Goal: Transaction & Acquisition: Purchase product/service

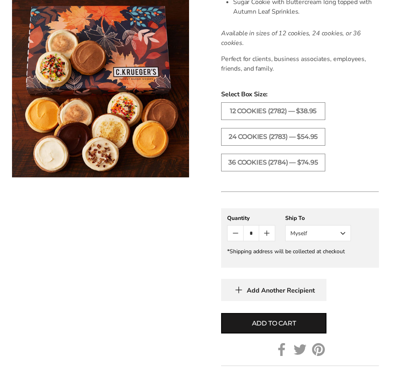
scroll to position [408, 0]
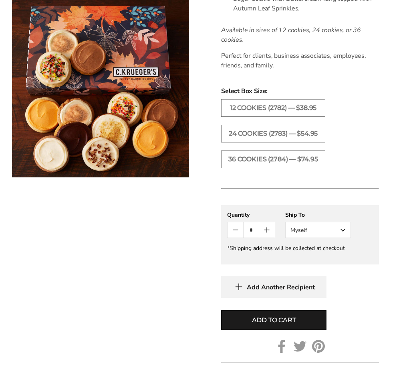
click at [304, 238] on button "Myself" at bounding box center [318, 230] width 66 height 16
click at [293, 267] on button "Other Recipient" at bounding box center [318, 259] width 65 height 14
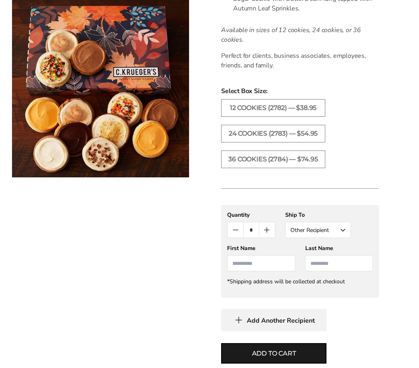
click at [233, 271] on input "First Name" at bounding box center [261, 263] width 68 height 16
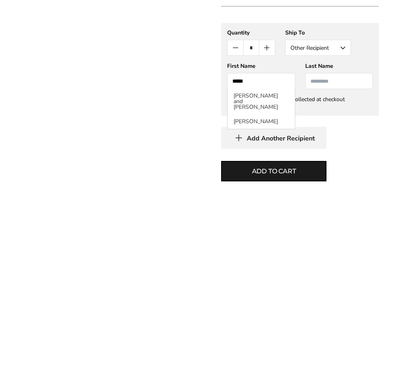
click at [340, 255] on input "Last Name" at bounding box center [340, 263] width 68 height 16
click at [270, 255] on input "****" at bounding box center [261, 263] width 68 height 16
type input "****"
click at [346, 255] on input "Last Name" at bounding box center [340, 263] width 68 height 16
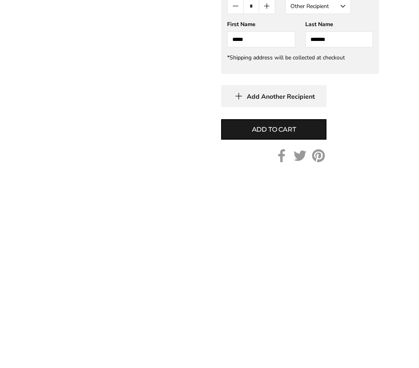
scroll to position [434, 0]
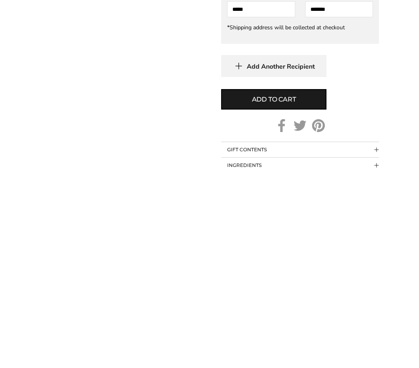
type input "******"
click at [315, 289] on button "Add to cart" at bounding box center [273, 299] width 105 height 20
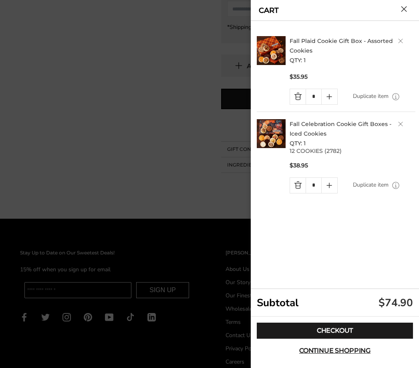
click at [398, 132] on h2 "Fall Celebration Cookie Gift Boxes - Iced Cookies QTY: 1" at bounding box center [353, 133] width 126 height 29
click at [398, 126] on h2 "Fall Celebration Cookie Gift Boxes - Iced Cookies QTY: 1" at bounding box center [353, 133] width 126 height 29
click at [394, 125] on h2 "Fall Celebration Cookie Gift Boxes - Iced Cookies QTY: 1" at bounding box center [353, 133] width 126 height 29
click at [399, 120] on h2 "Fall Celebration Cookie Gift Boxes - Iced Cookies QTY: 1" at bounding box center [353, 133] width 126 height 29
click at [403, 125] on link "Delete product" at bounding box center [401, 123] width 5 height 5
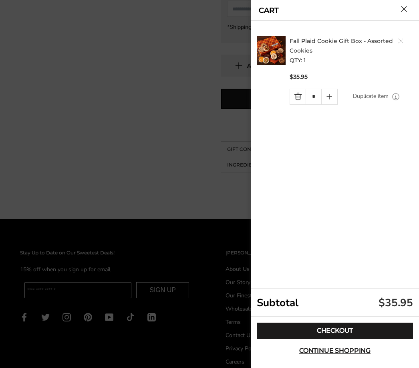
click at [316, 338] on link "Checkout" at bounding box center [335, 330] width 156 height 16
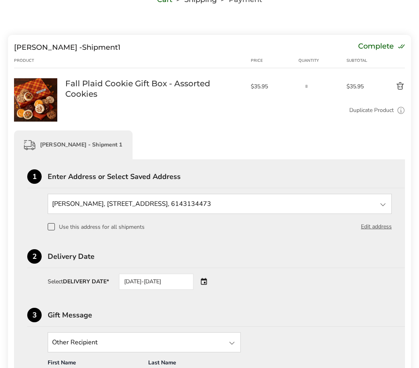
scroll to position [75, 0]
click at [60, 265] on div "2 Delivery Date" at bounding box center [216, 258] width 378 height 19
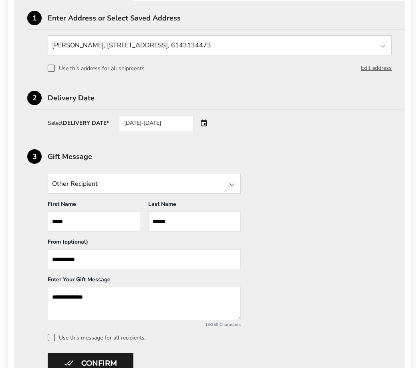
scroll to position [233, 0]
click at [57, 160] on div "Gift Message" at bounding box center [227, 156] width 358 height 7
click at [73, 160] on div "Gift Message" at bounding box center [227, 156] width 358 height 7
click at [30, 162] on div "3" at bounding box center [34, 156] width 14 height 14
click at [126, 125] on div "[DATE]-[DATE]" at bounding box center [156, 123] width 75 height 16
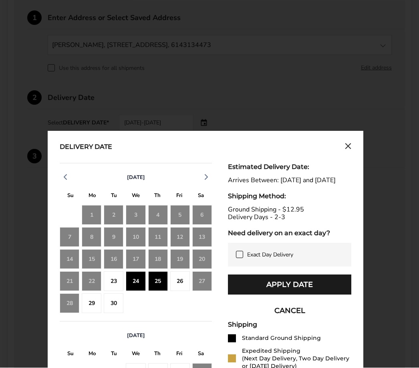
scroll to position [234, 0]
click at [174, 282] on div "26" at bounding box center [180, 281] width 20 height 20
click at [267, 294] on button "Apply Date" at bounding box center [289, 284] width 123 height 20
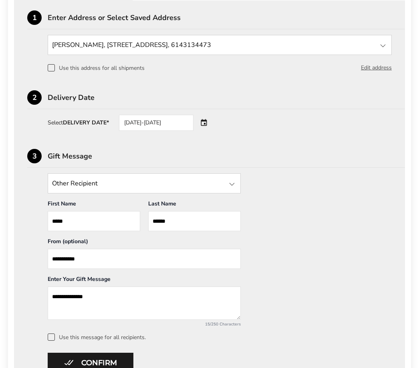
click at [57, 160] on div "Gift Message" at bounding box center [227, 155] width 358 height 7
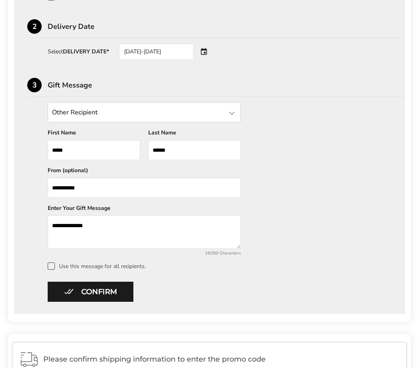
scroll to position [306, 0]
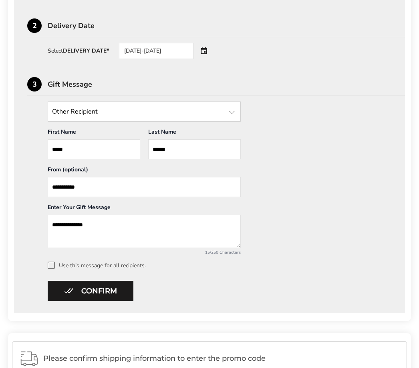
click at [109, 227] on textarea "**********" at bounding box center [144, 231] width 193 height 33
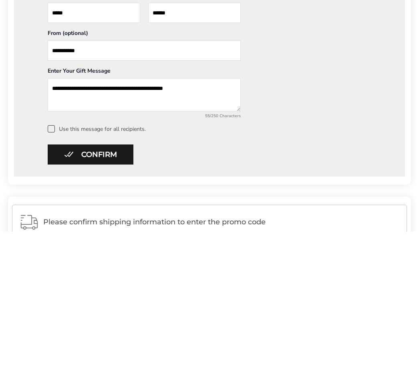
type textarea "**********"
click at [73, 281] on button "Confirm" at bounding box center [91, 291] width 86 height 20
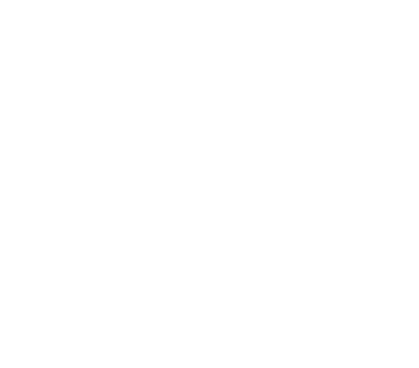
scroll to position [51, 0]
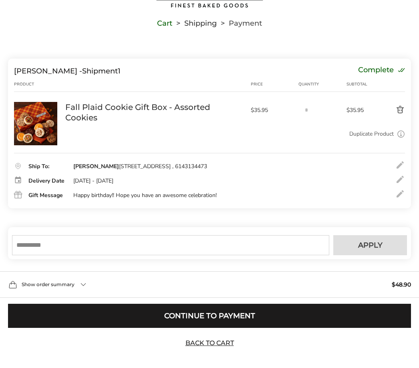
click at [53, 255] on input "text" at bounding box center [171, 245] width 318 height 20
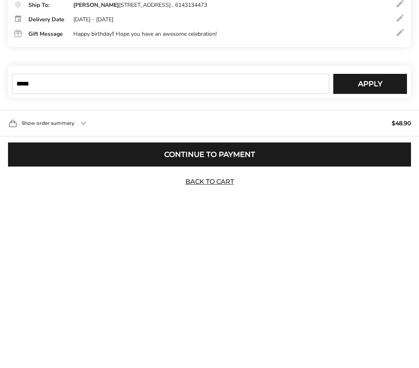
type input "*****"
click at [350, 235] on button "Apply" at bounding box center [371, 245] width 74 height 20
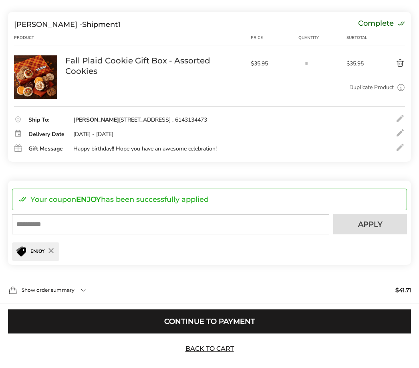
scroll to position [103, 0]
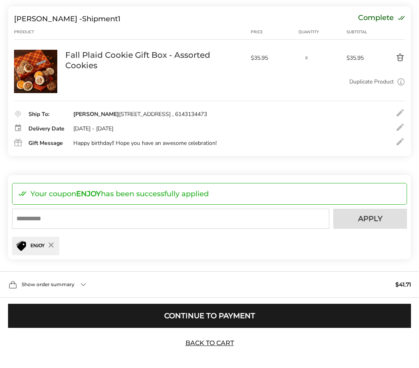
click at [168, 328] on button "Continue to Payment" at bounding box center [209, 316] width 403 height 24
